Goal: Information Seeking & Learning: Learn about a topic

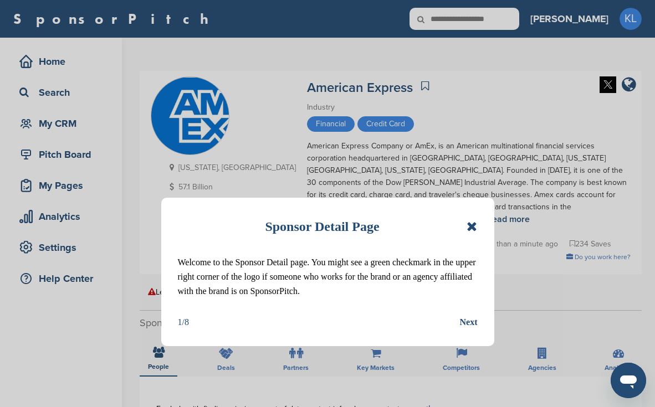
click at [470, 223] on icon at bounding box center [472, 226] width 11 height 13
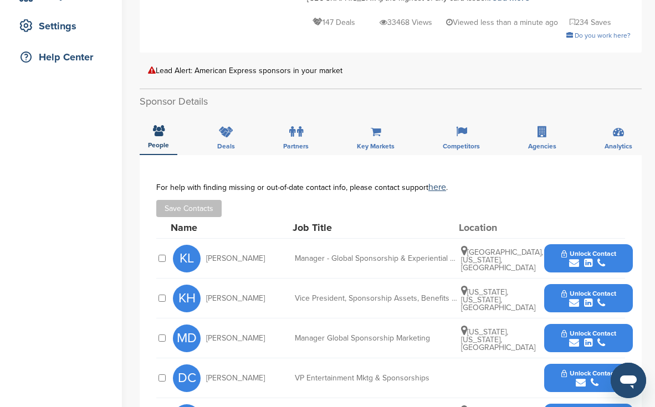
scroll to position [223, 0]
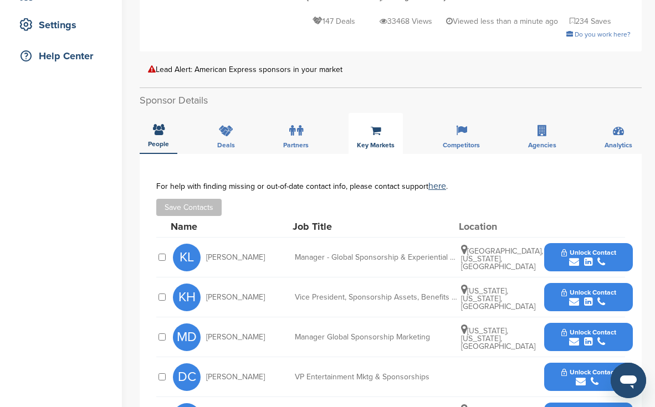
click at [380, 115] on div "Key Markets" at bounding box center [376, 133] width 54 height 41
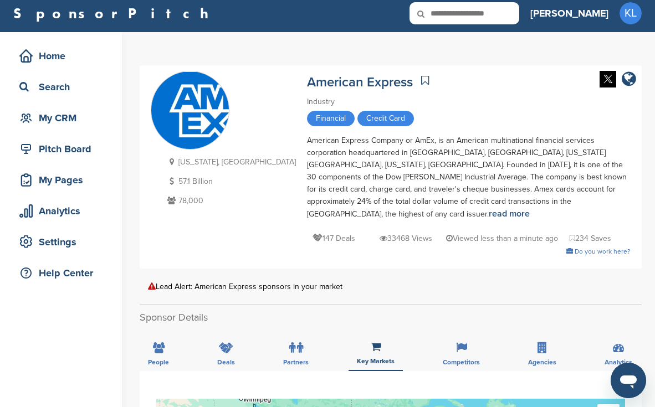
scroll to position [0, 0]
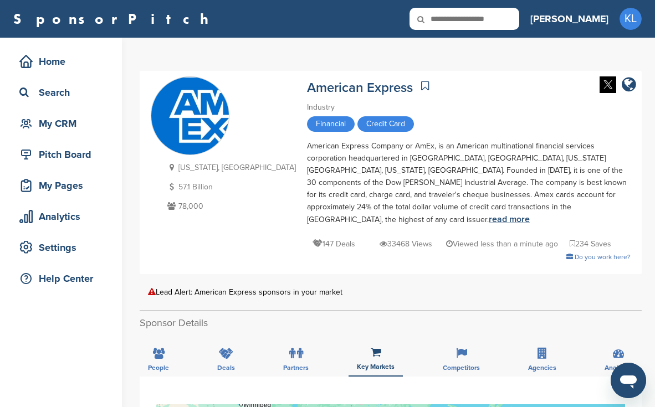
click at [489, 214] on link "read more" at bounding box center [509, 219] width 41 height 11
click at [307, 179] on div "American Express Company or AmEx, is an American multinational financial servic…" at bounding box center [469, 183] width 324 height 86
click at [155, 336] on div "People" at bounding box center [159, 356] width 38 height 41
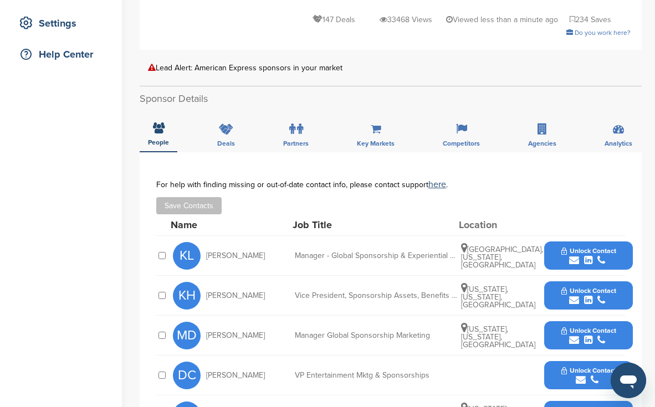
scroll to position [229, 0]
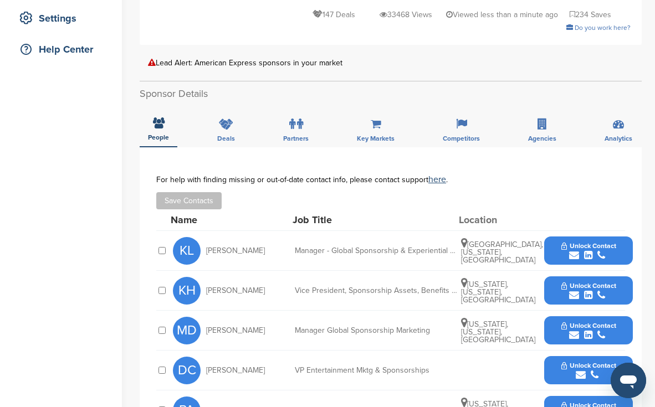
click at [586, 290] on icon "submit" at bounding box center [588, 295] width 8 height 10
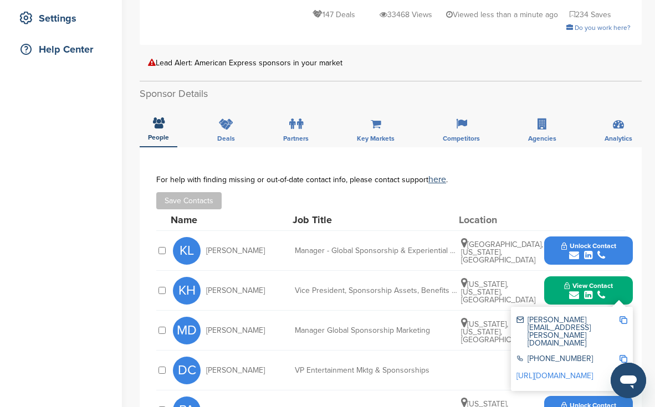
click at [624, 316] on img at bounding box center [624, 320] width 8 height 8
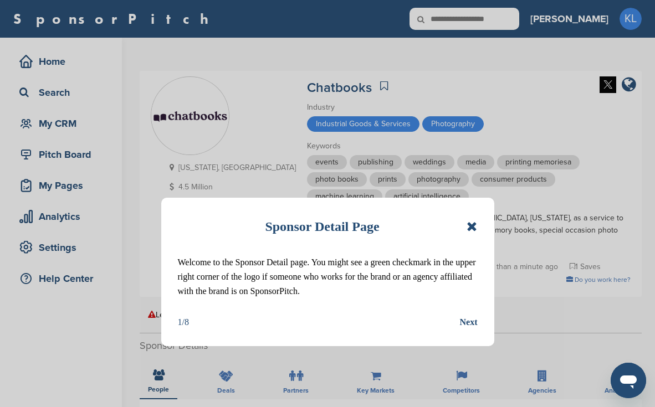
click at [476, 224] on icon at bounding box center [472, 226] width 11 height 13
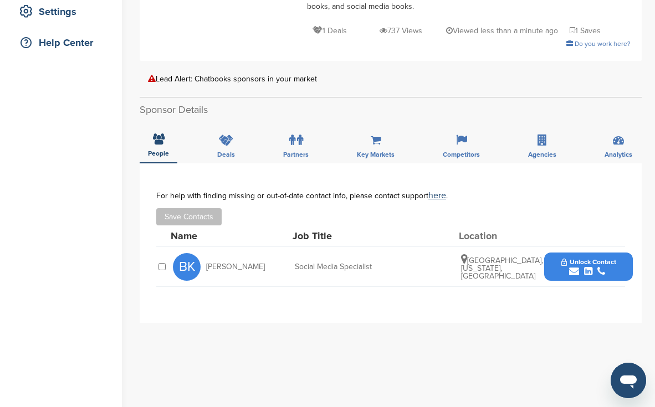
scroll to position [238, 0]
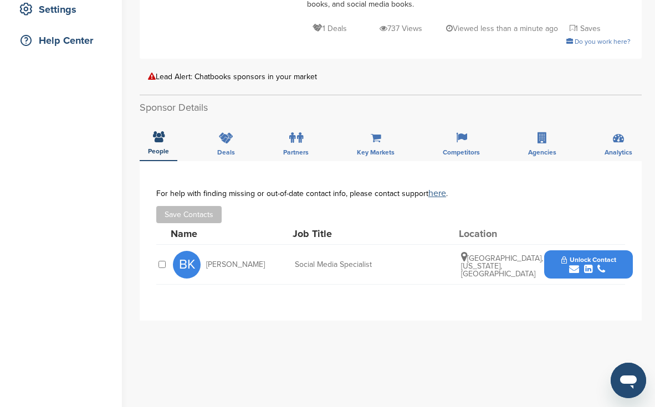
click at [437, 188] on link "here" at bounding box center [437, 193] width 18 height 11
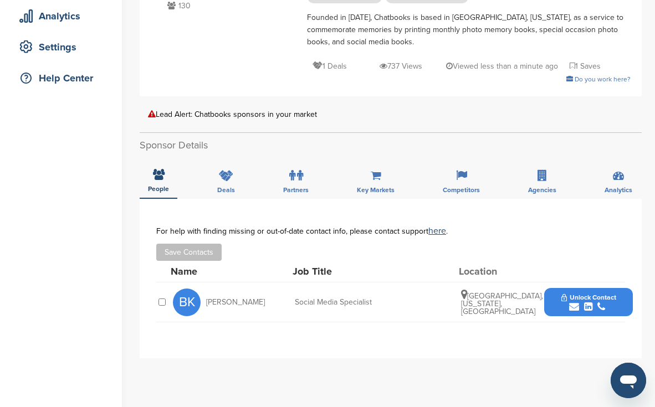
scroll to position [0, 0]
